Goal: Consume media (video, audio)

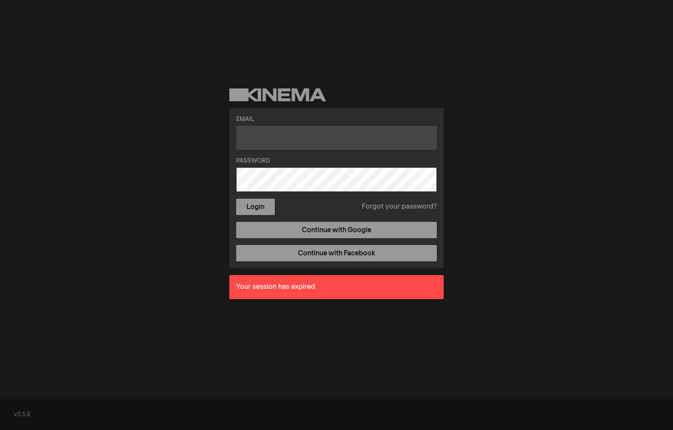
click at [301, 145] on input "text" at bounding box center [336, 138] width 201 height 24
type input "[PERSON_NAME][EMAIL_ADDRESS][PERSON_NAME][DOMAIN_NAME]"
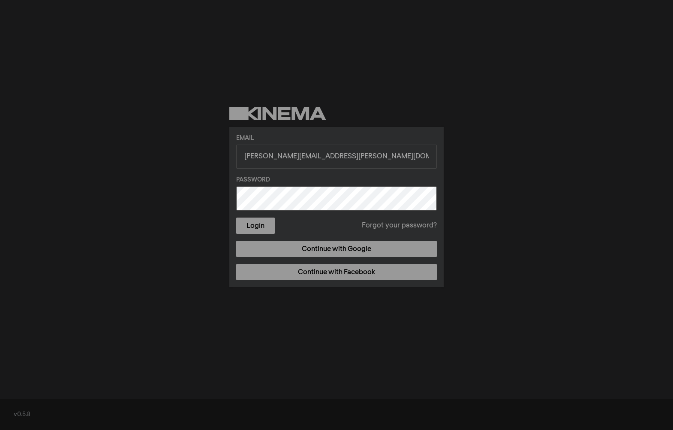
click at [251, 184] on label "Password" at bounding box center [336, 179] width 201 height 9
click at [261, 230] on button "Login" at bounding box center [255, 225] width 39 height 16
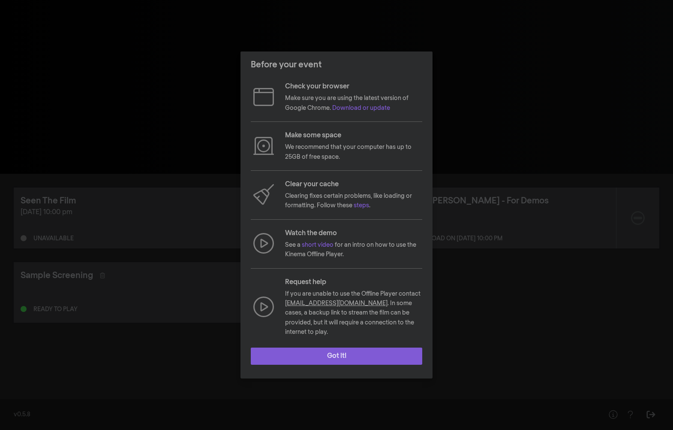
click at [299, 350] on button "Got it!" at bounding box center [337, 355] width 172 height 17
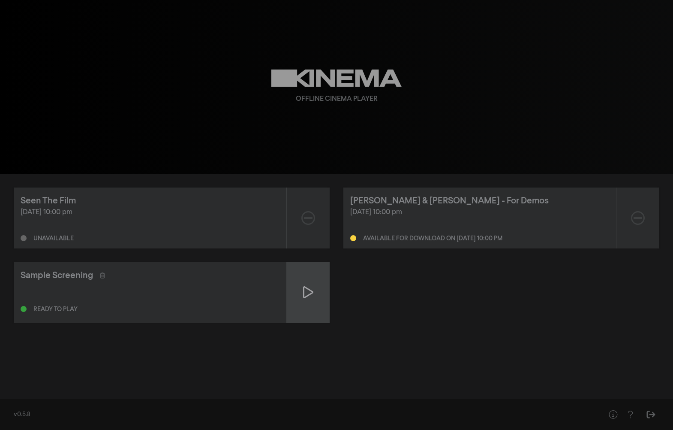
click at [300, 279] on div at bounding box center [308, 292] width 43 height 60
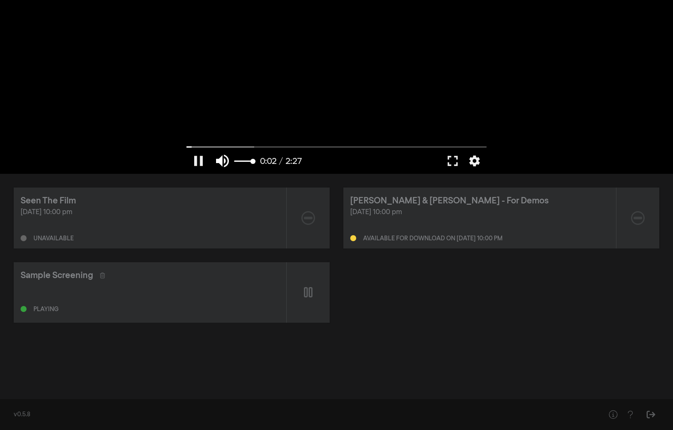
type input "2.710591"
click at [220, 162] on button "volume_up" at bounding box center [223, 161] width 24 height 26
type input "0"
type input "3.495754"
click at [220, 162] on button "volume_off" at bounding box center [223, 161] width 24 height 26
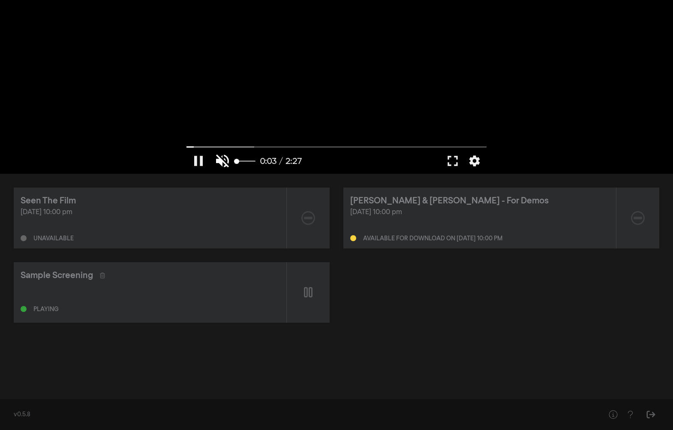
type input "1"
type input "4.532911"
